Goal: Task Accomplishment & Management: Use online tool/utility

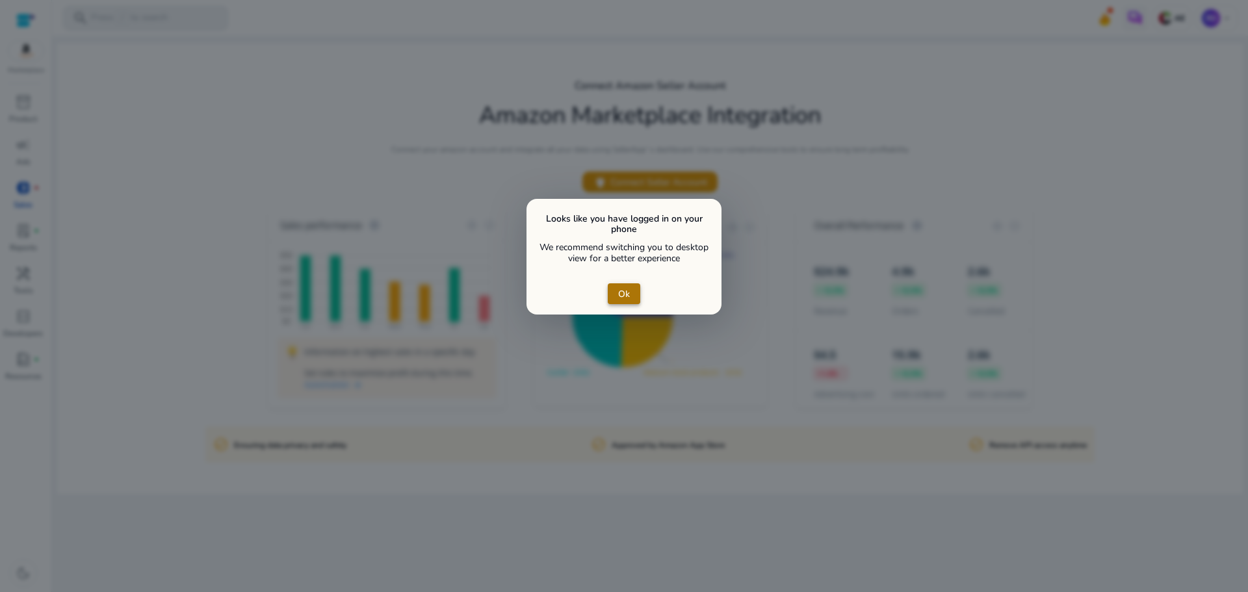
click at [603, 294] on span "Ok" at bounding box center [624, 294] width 12 height 14
